Goal: Book appointment/travel/reservation

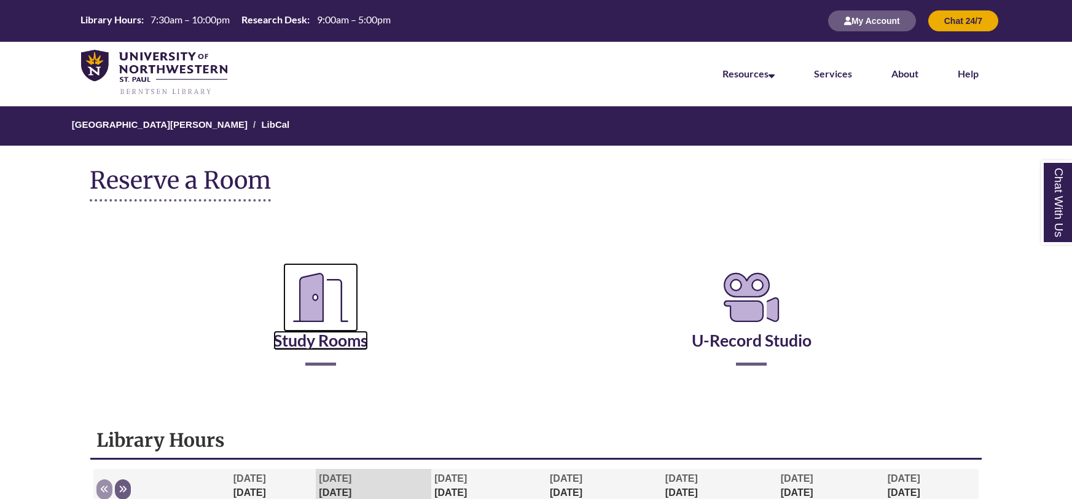
click at [337, 335] on link "Study Rooms" at bounding box center [320, 325] width 95 height 50
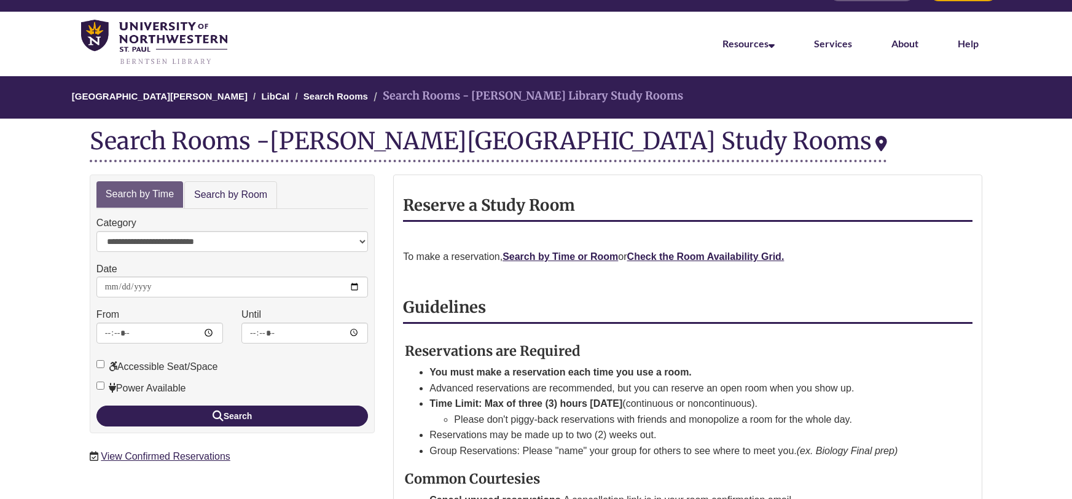
scroll to position [34, 0]
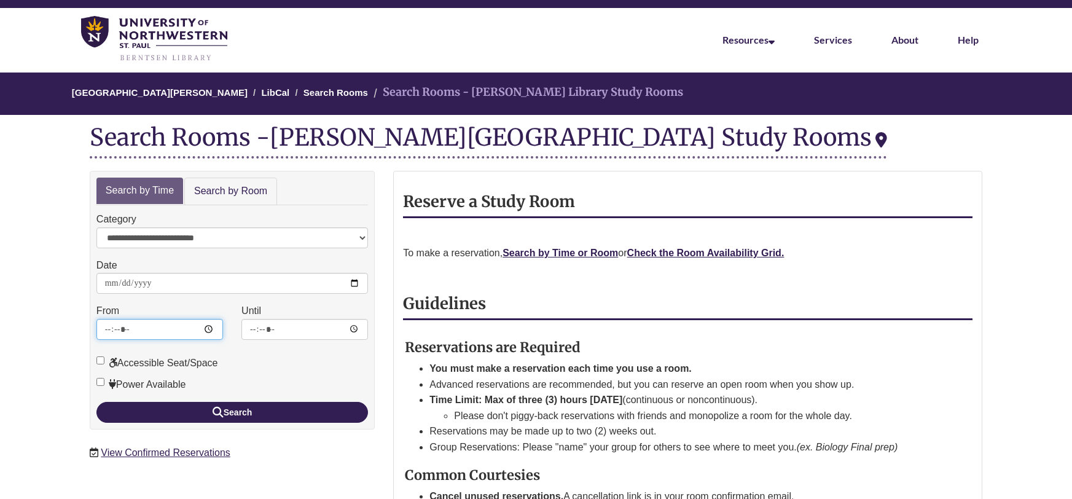
click at [199, 331] on input "*****" at bounding box center [159, 329] width 127 height 21
click at [209, 326] on input "*****" at bounding box center [159, 329] width 127 height 21
type input "*****"
click at [311, 363] on div "Accessible Seat/Space" at bounding box center [232, 360] width 272 height 22
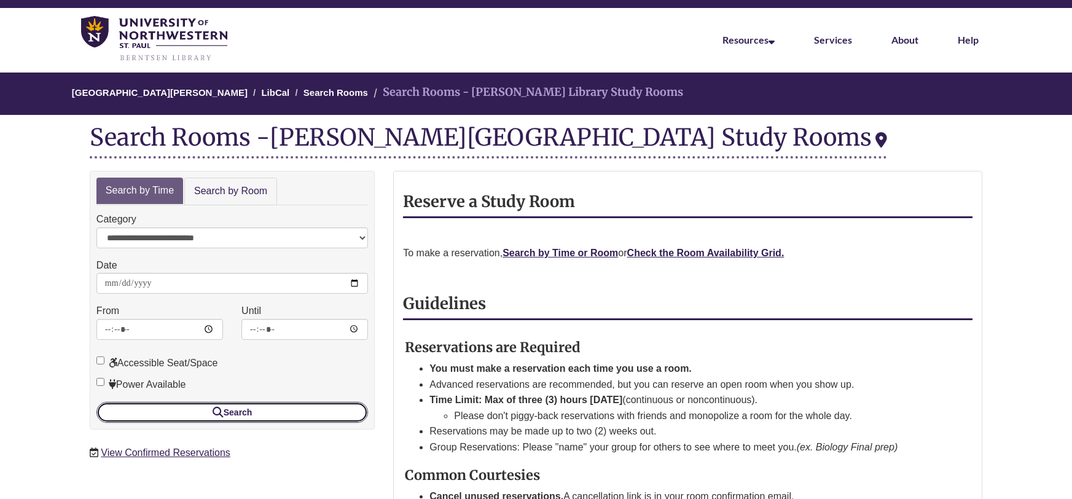
click at [160, 405] on button "Search" at bounding box center [232, 412] width 272 height 21
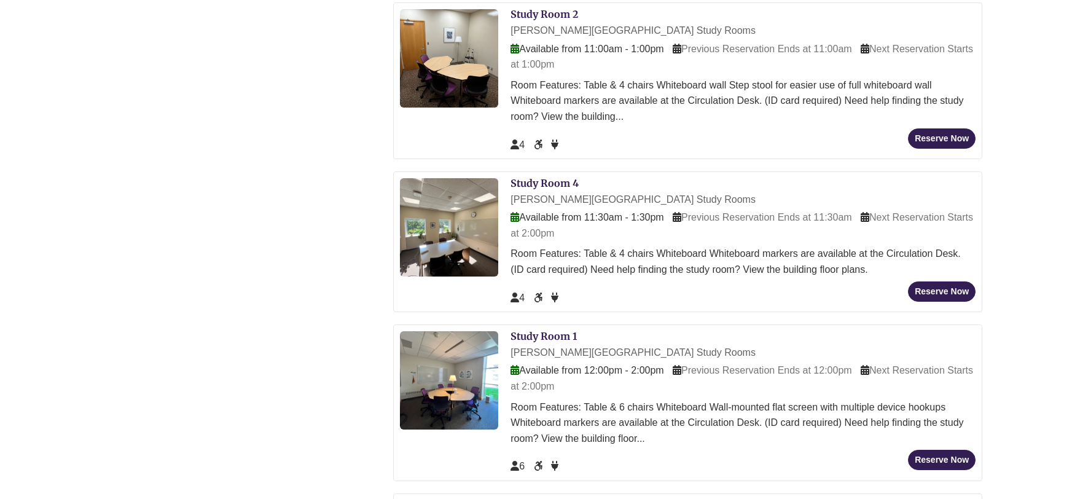
scroll to position [695, 0]
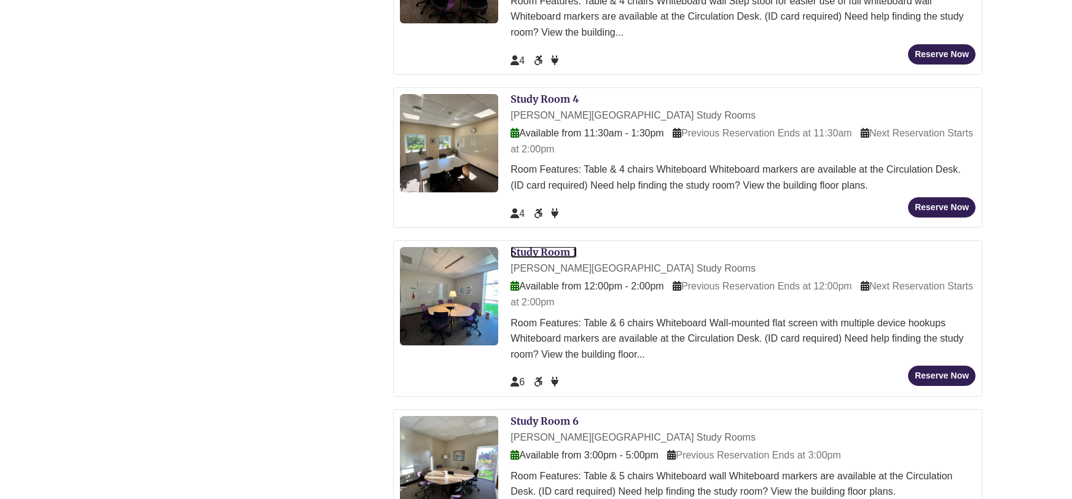
click at [542, 256] on link "Study Room 1" at bounding box center [544, 252] width 66 height 12
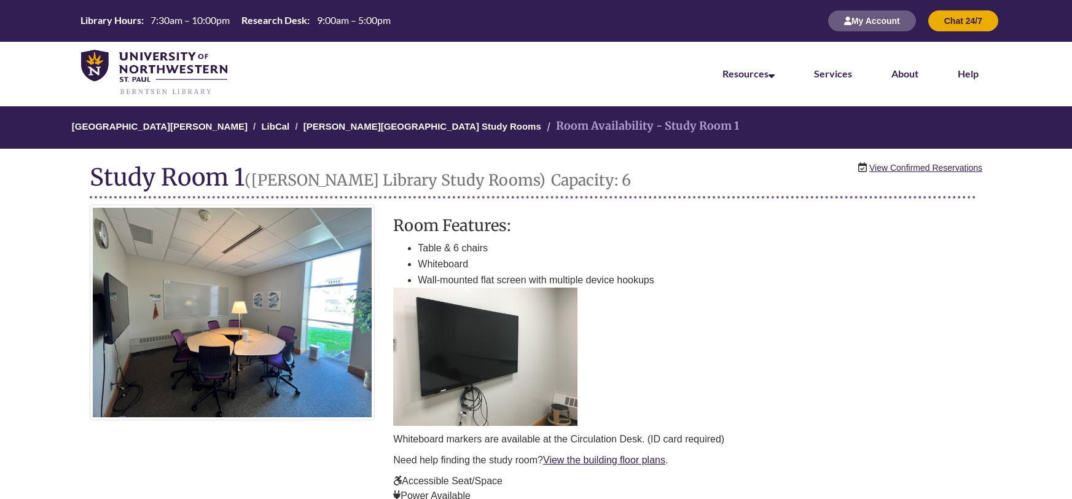
scroll to position [0, 415]
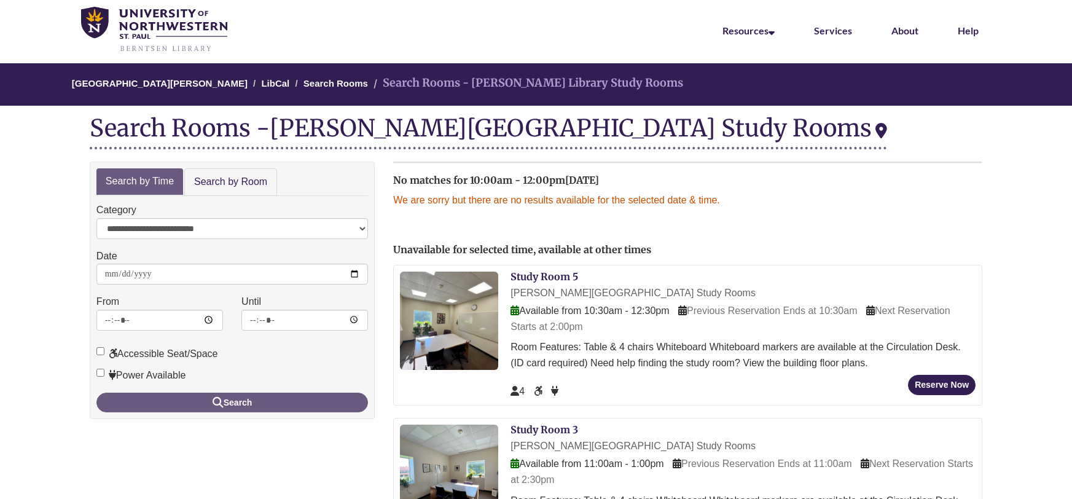
scroll to position [42, 0]
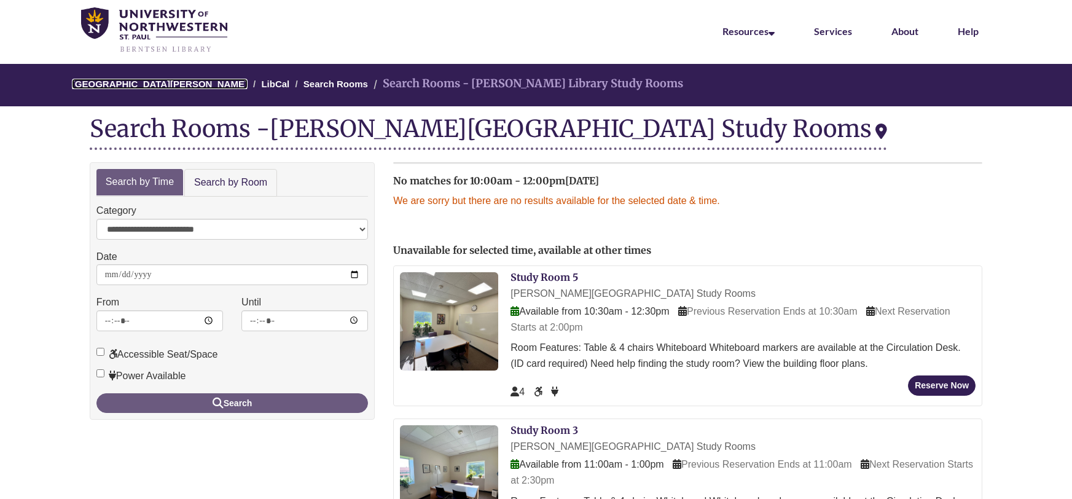
click at [163, 80] on link "[GEOGRAPHIC_DATA][PERSON_NAME]" at bounding box center [160, 84] width 176 height 10
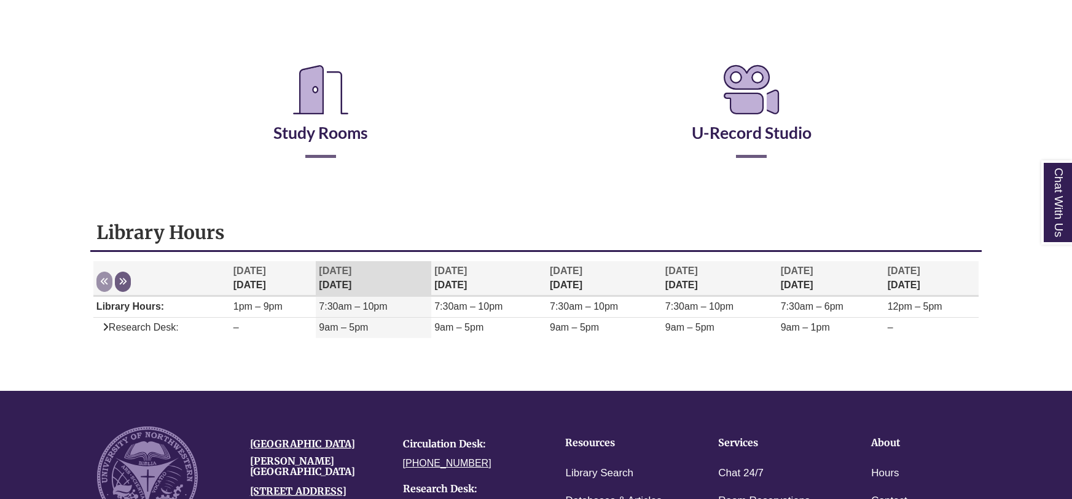
scroll to position [241, 0]
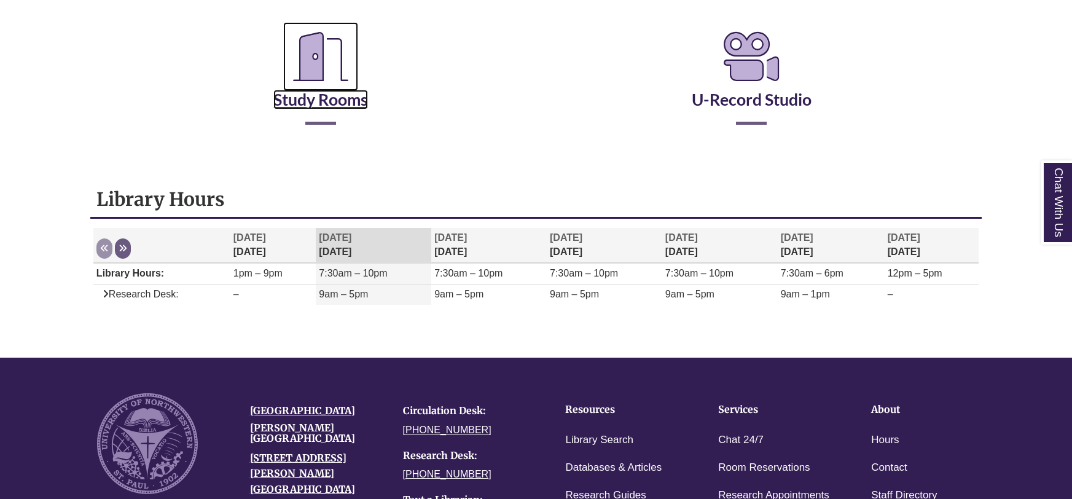
click at [295, 88] on icon "Reserve a Room" at bounding box center [320, 56] width 75 height 69
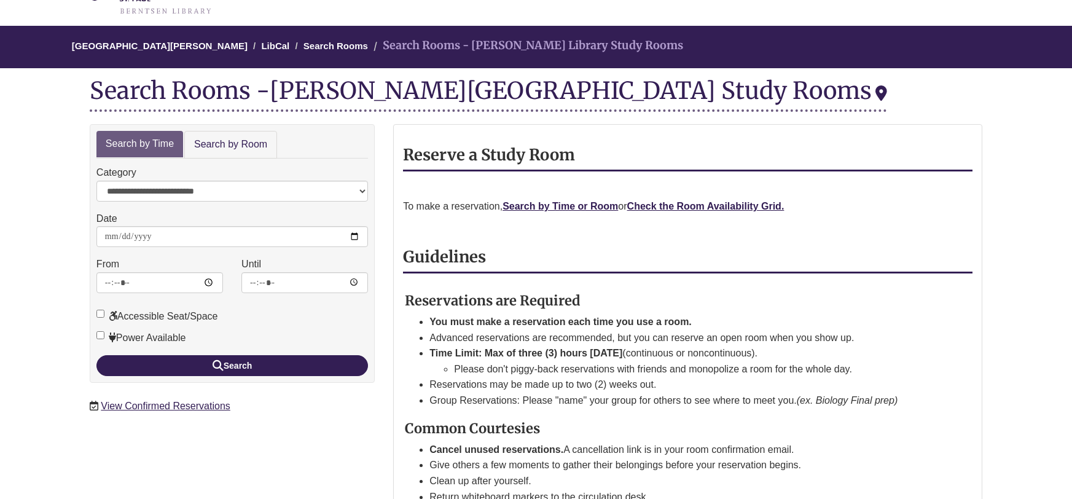
scroll to position [99, 0]
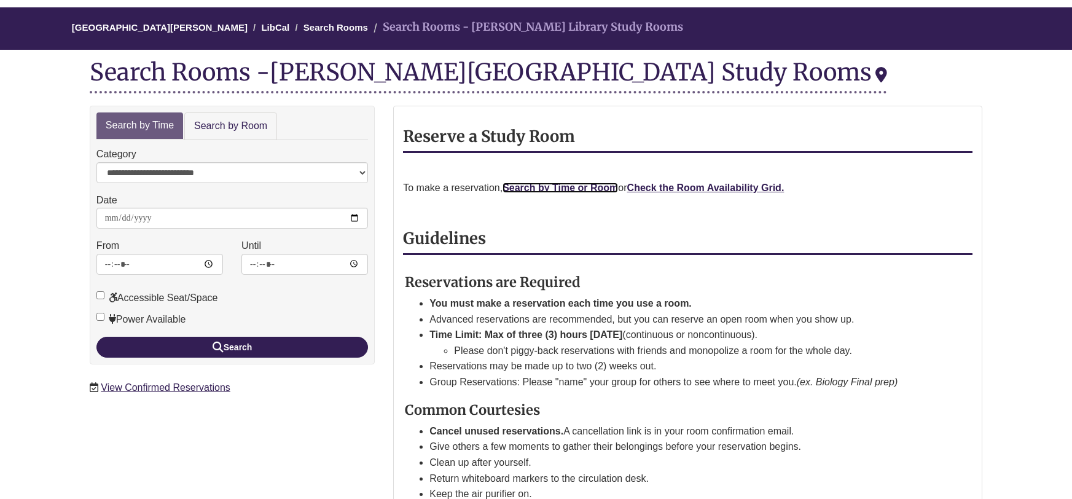
click at [568, 182] on link "Search by Time or Room" at bounding box center [560, 187] width 115 height 10
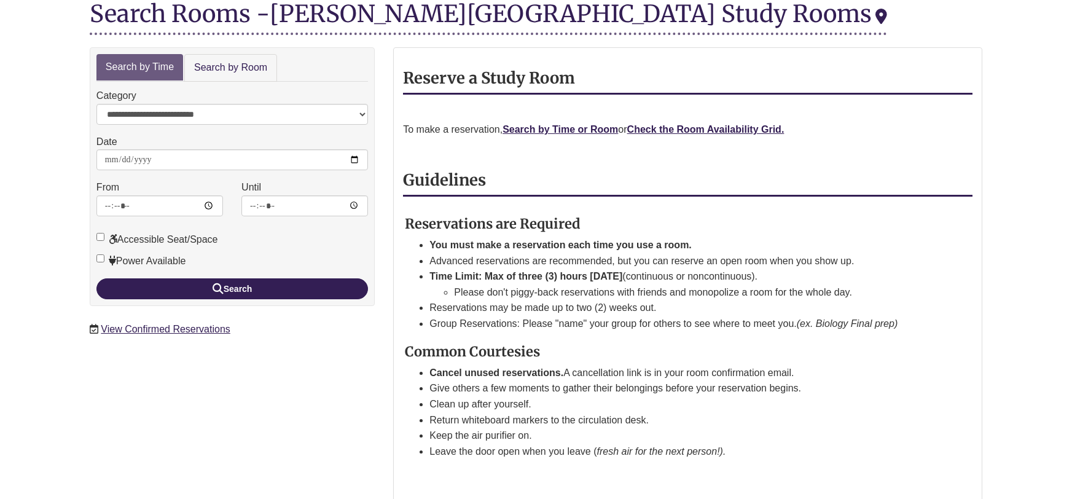
scroll to position [155, 0]
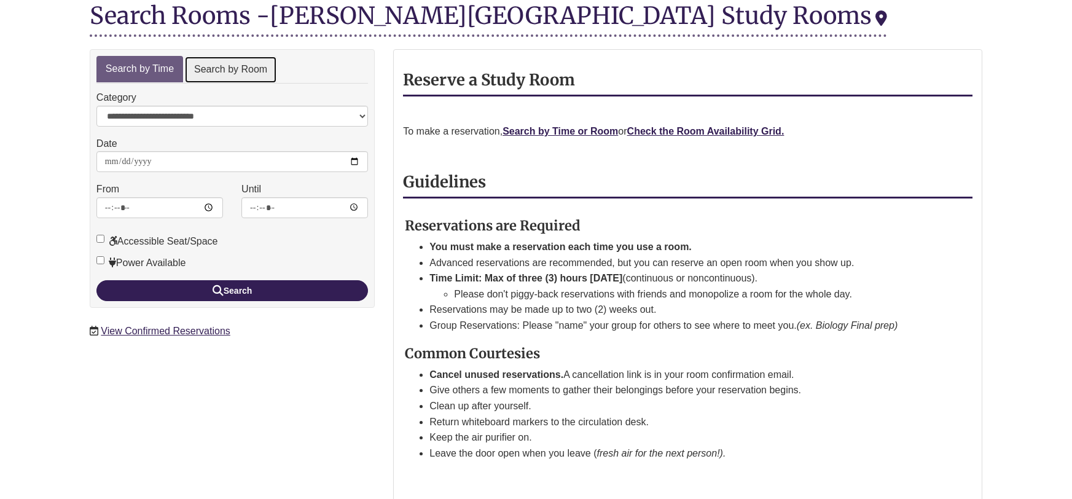
click at [209, 69] on link "Search by Room" at bounding box center [230, 70] width 93 height 28
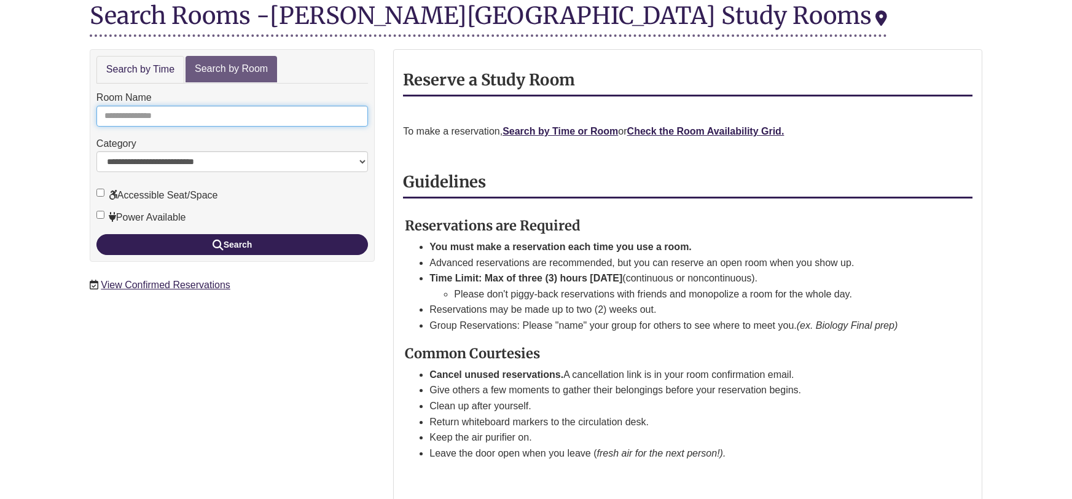
click at [158, 119] on input "Room Name" at bounding box center [232, 116] width 272 height 21
type input "*"
click at [96, 234] on button "Search" at bounding box center [232, 244] width 272 height 21
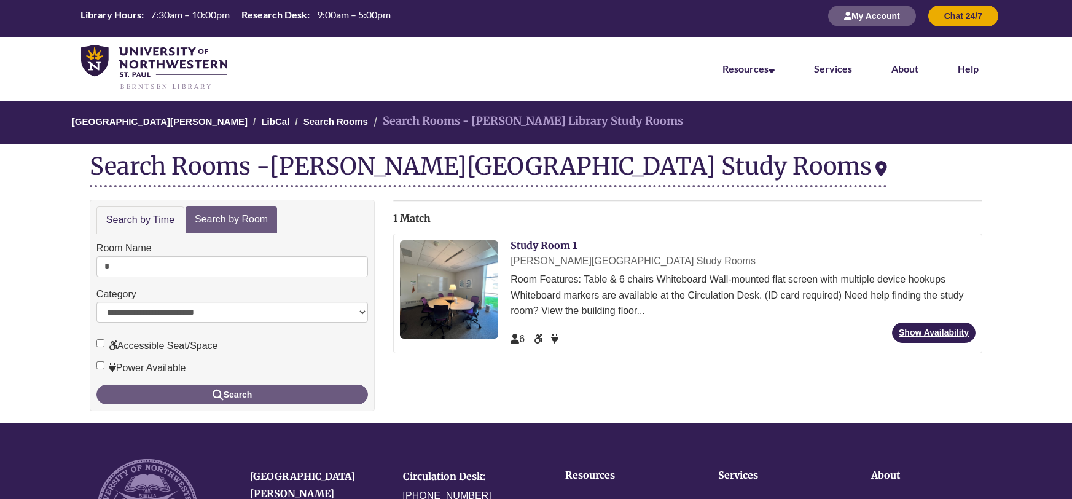
scroll to position [6, 0]
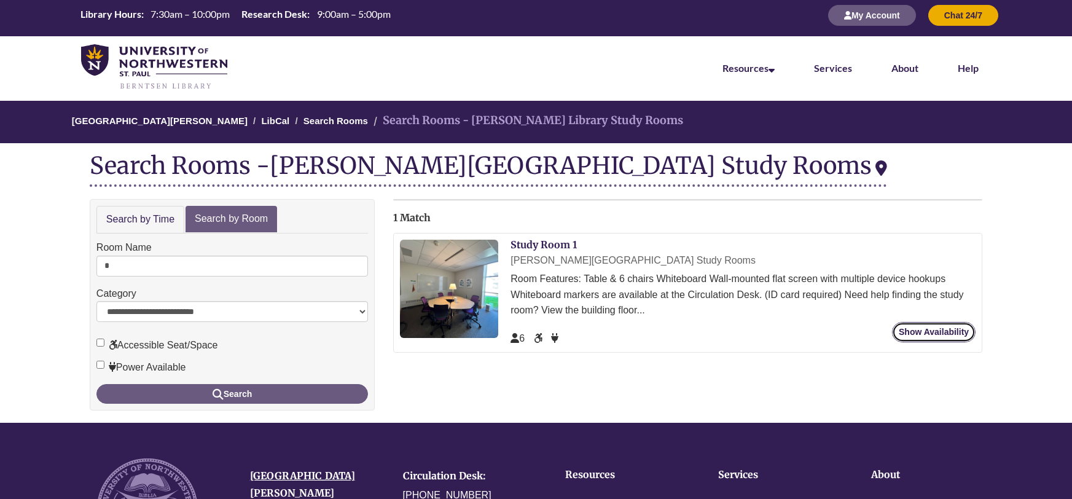
click at [907, 327] on link "Show Availability" at bounding box center [934, 332] width 84 height 20
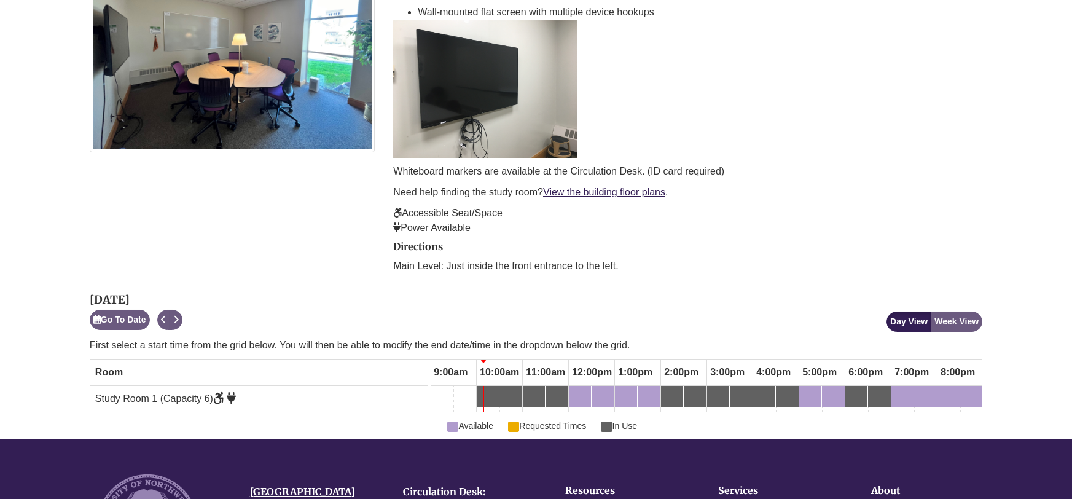
scroll to position [284, 0]
